Goal: Learn about a topic

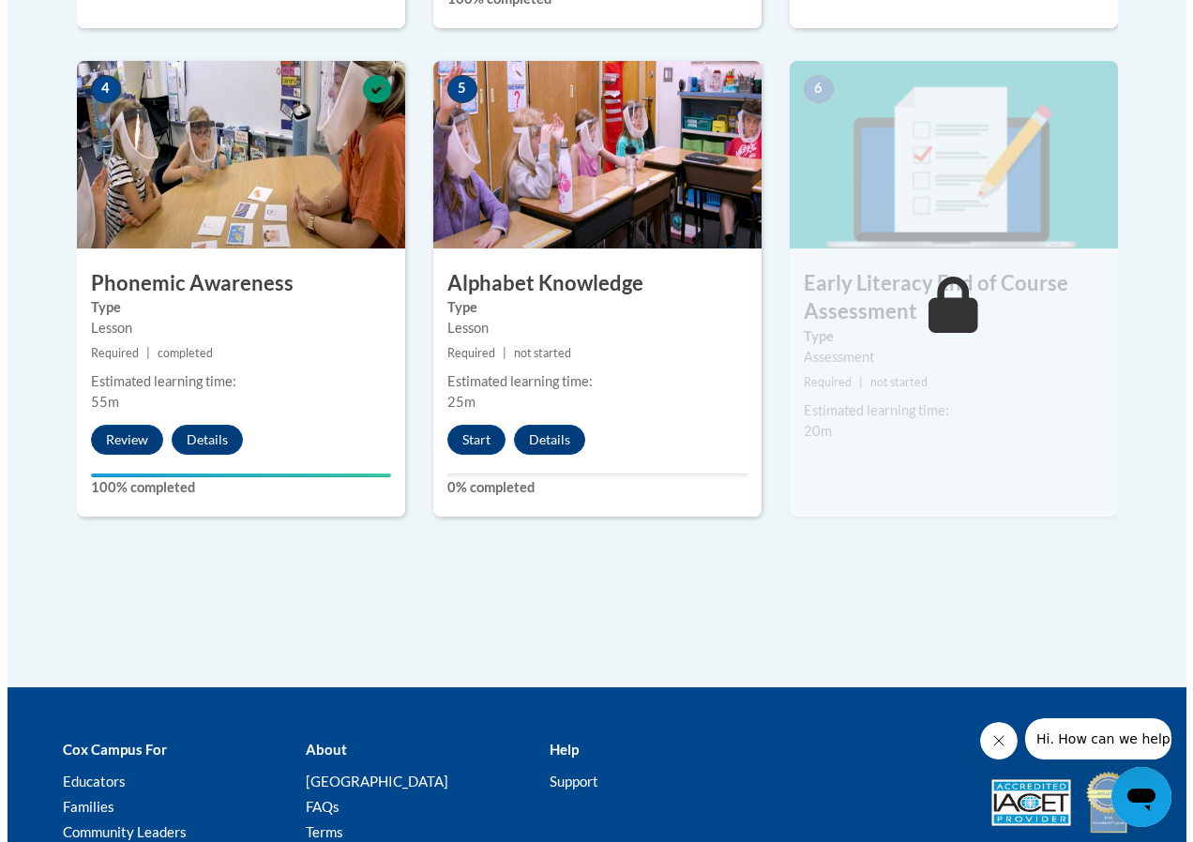
scroll to position [1125, 0]
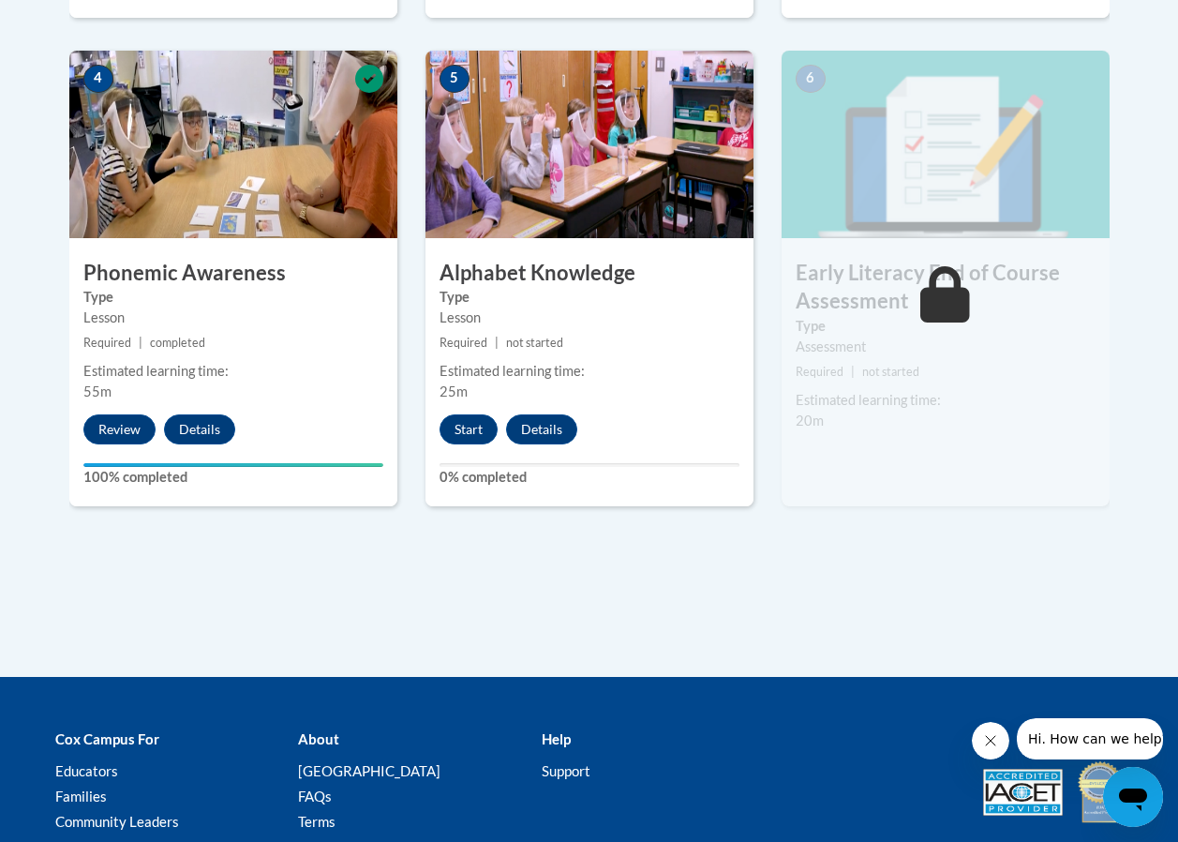
click at [576, 146] on img at bounding box center [590, 145] width 328 height 188
click at [458, 425] on button "Start" at bounding box center [469, 429] width 58 height 30
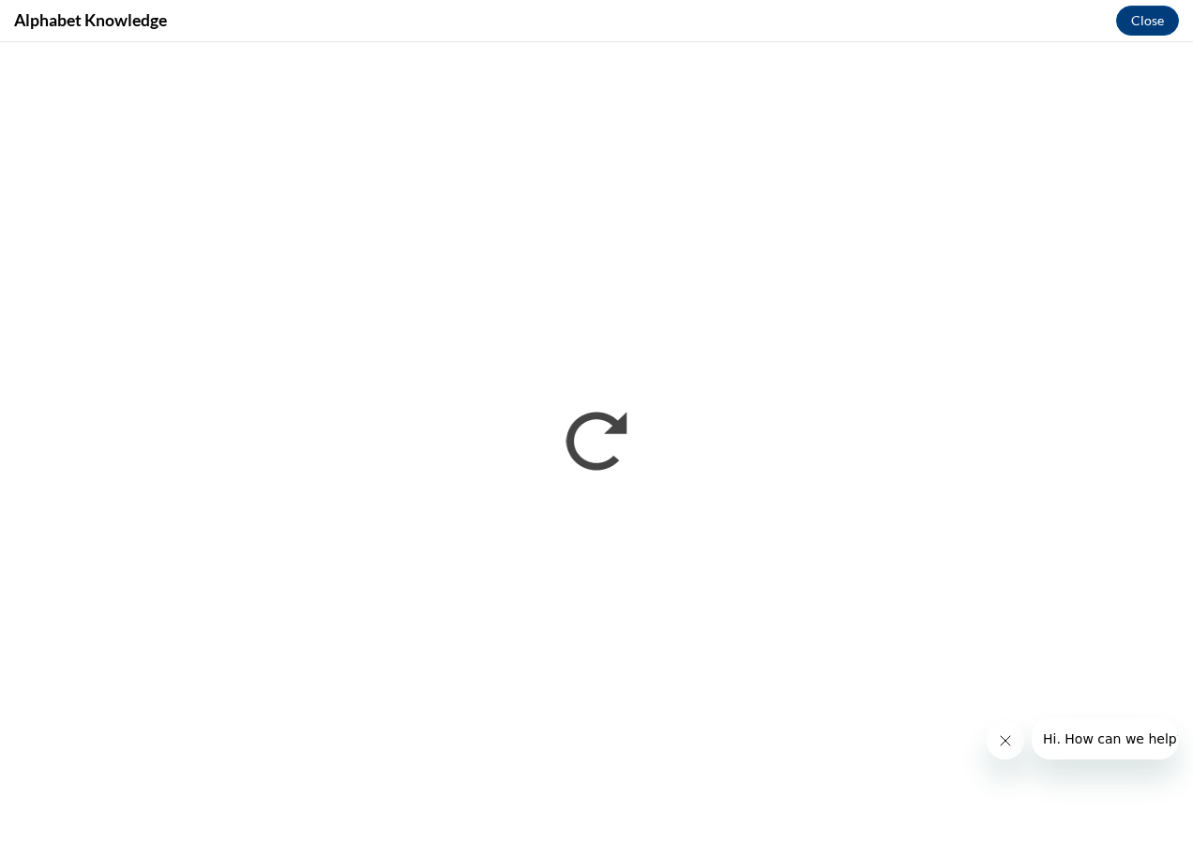
scroll to position [0, 0]
